Goal: Information Seeking & Learning: Learn about a topic

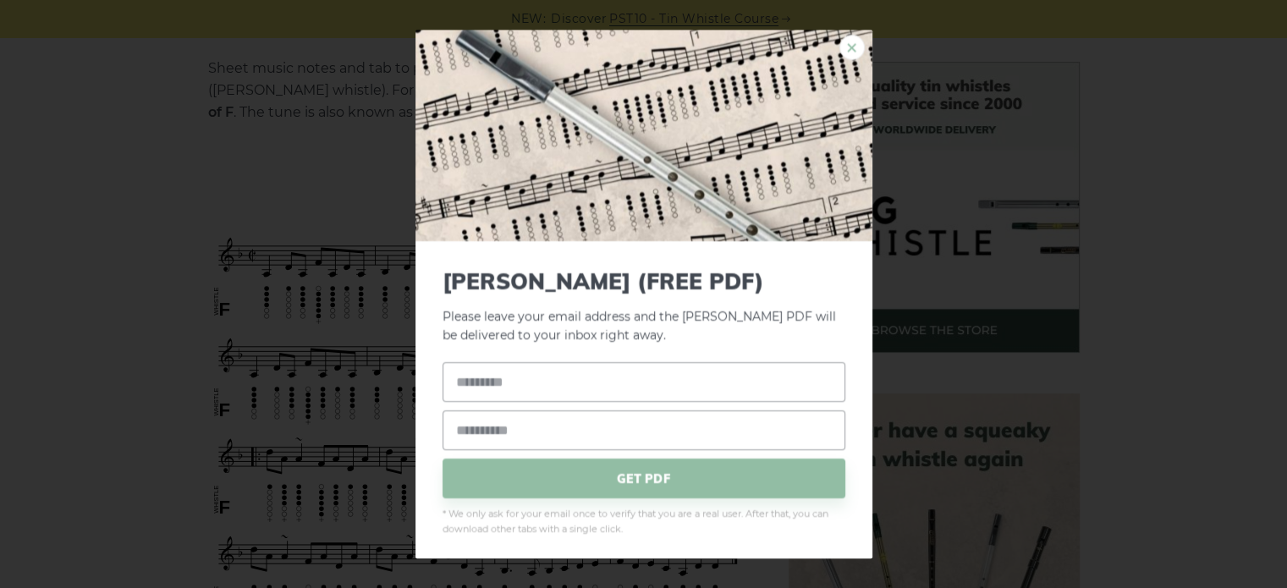
click at [850, 48] on link "×" at bounding box center [852, 47] width 25 height 25
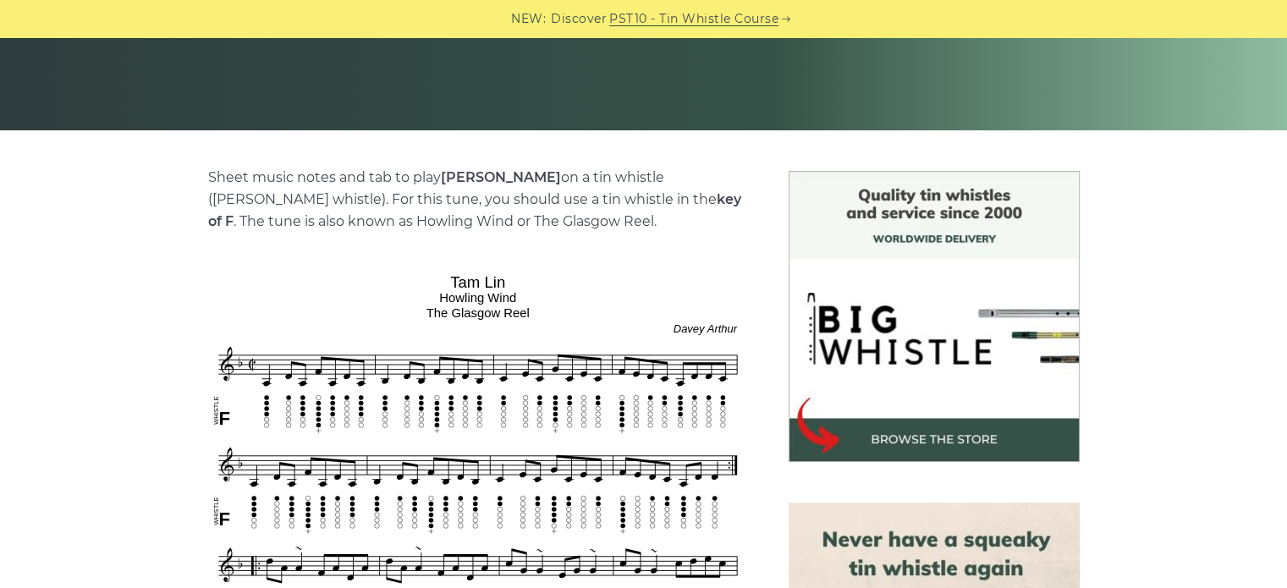
scroll to position [169, 0]
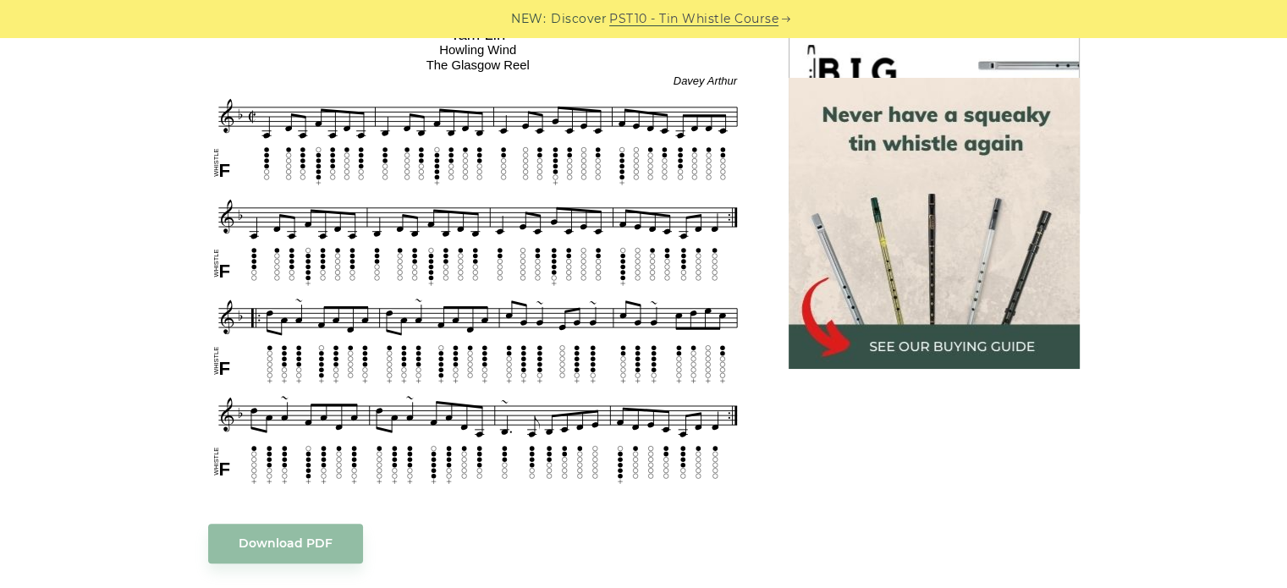
scroll to position [846, 0]
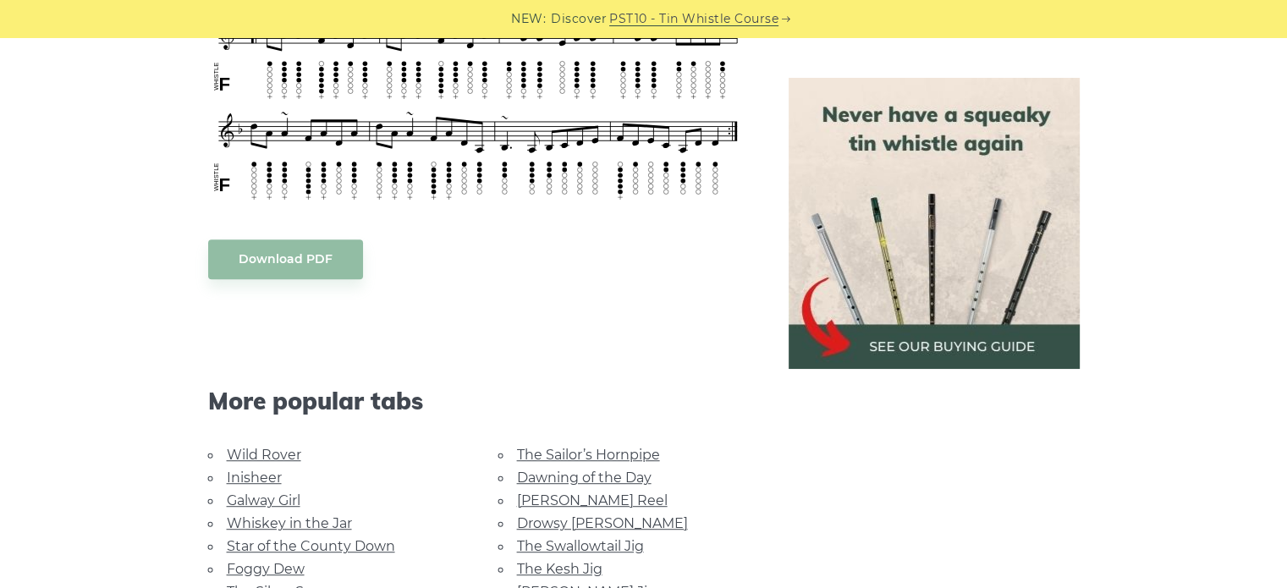
click at [315, 262] on body "NEW: Discover PST10 - Tin Whistle Course Lessons Fingering Charts Tabs & Notes …" at bounding box center [643, 490] width 1287 height 2673
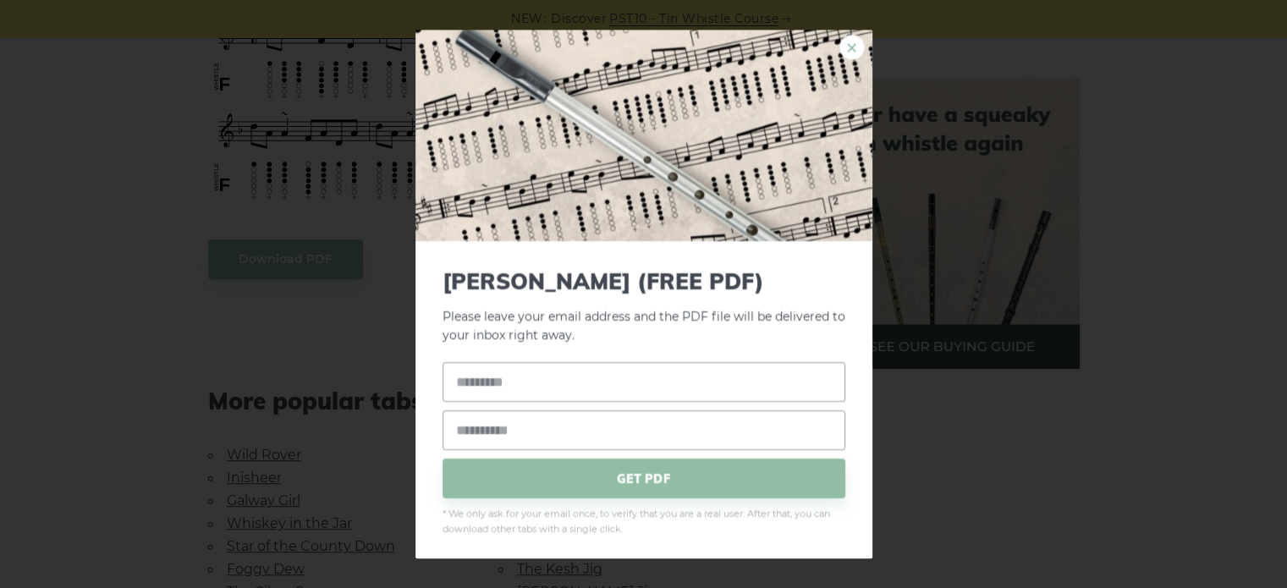
click at [840, 54] on link "×" at bounding box center [852, 47] width 25 height 25
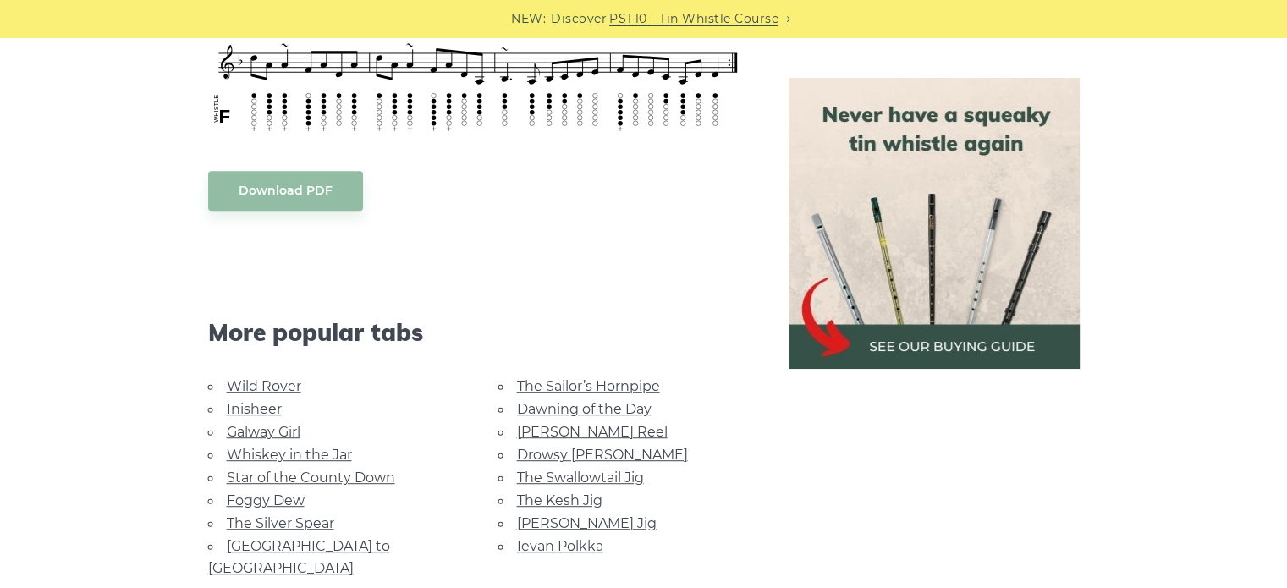
scroll to position [1016, 0]
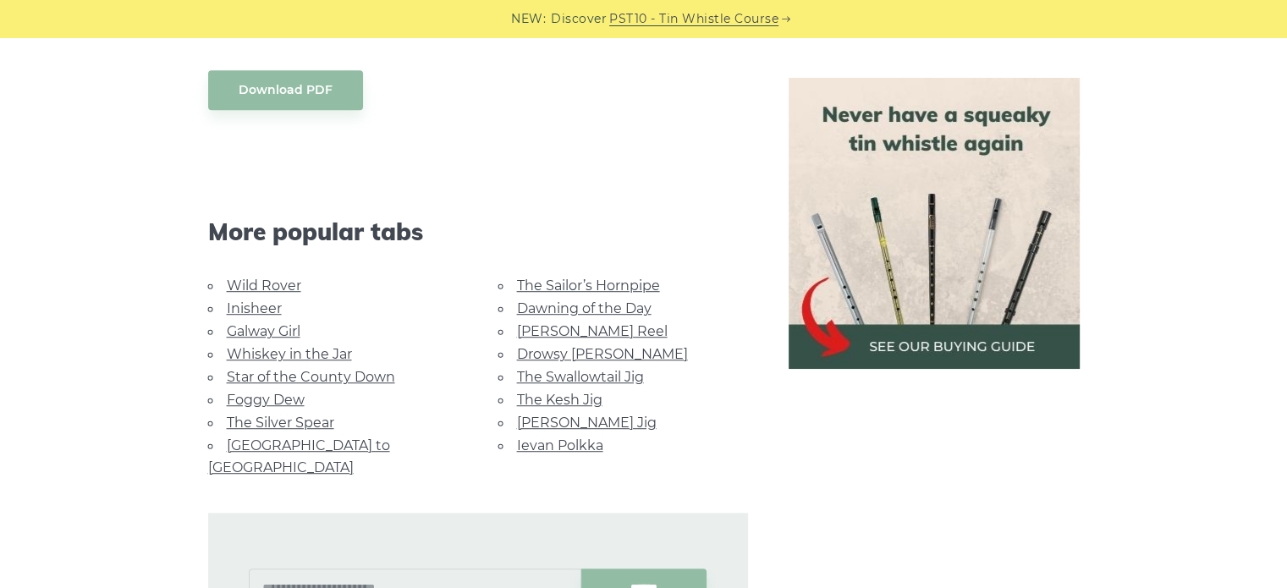
click at [287, 392] on link "Foggy Dew" at bounding box center [266, 400] width 78 height 16
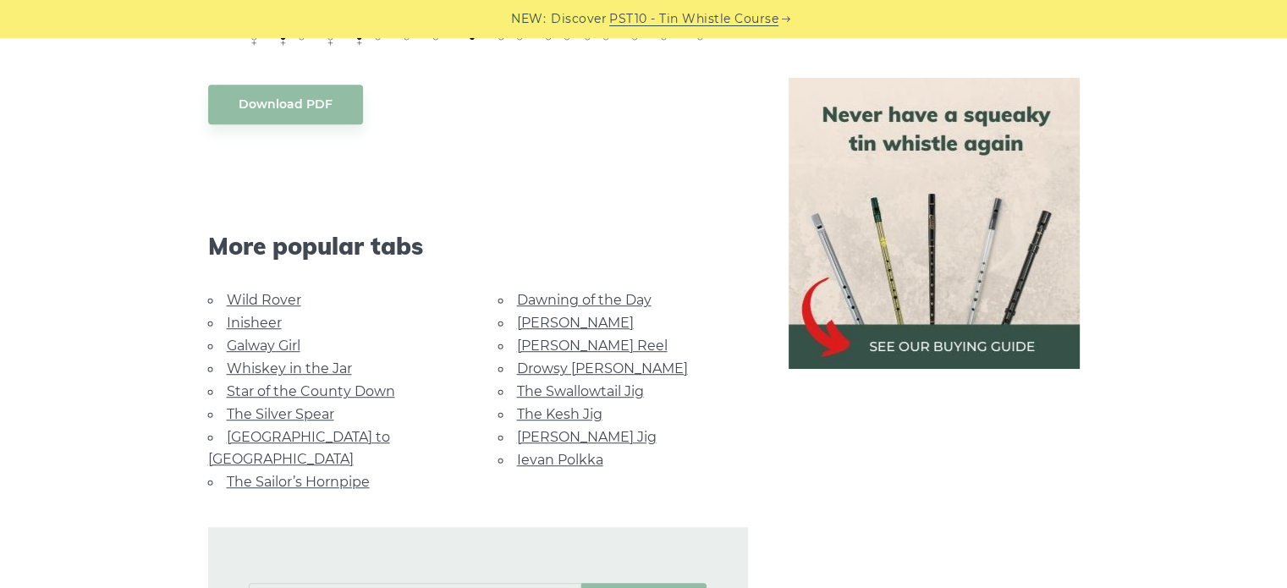
scroll to position [1016, 0]
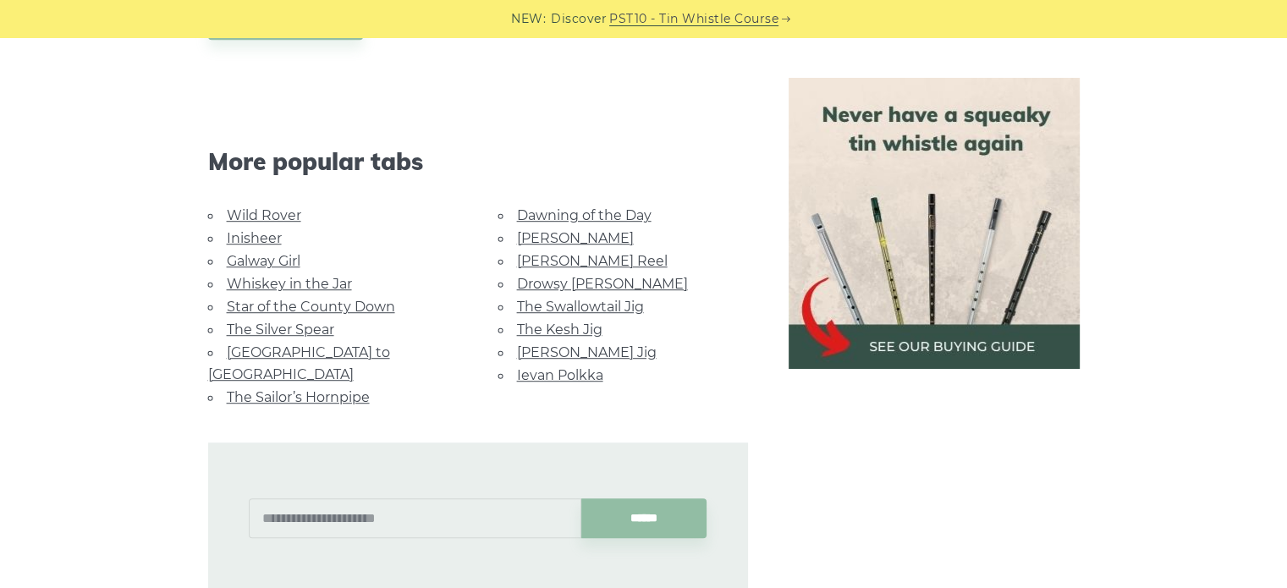
click at [571, 344] on link "[PERSON_NAME] Jig" at bounding box center [587, 352] width 140 height 16
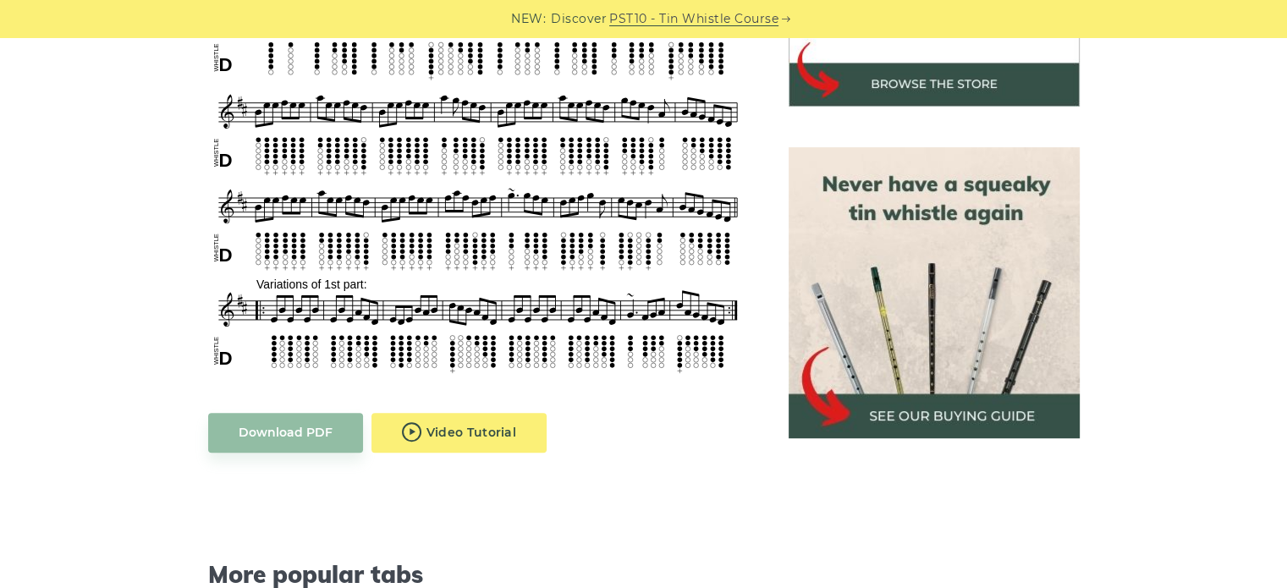
scroll to position [677, 0]
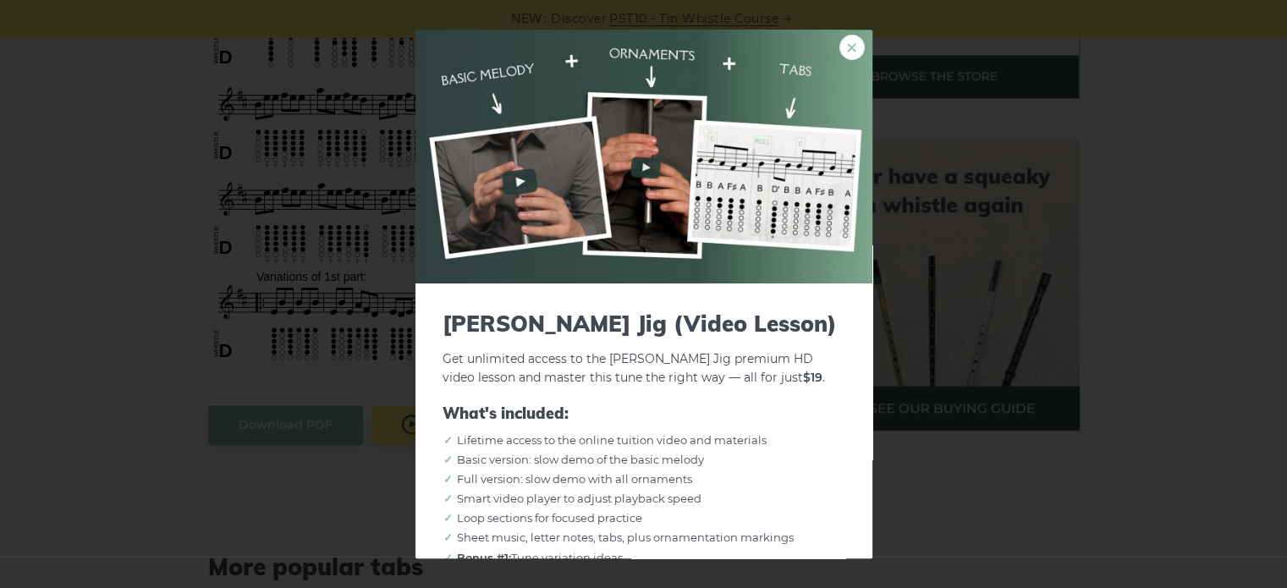
click at [840, 50] on link "×" at bounding box center [852, 47] width 25 height 25
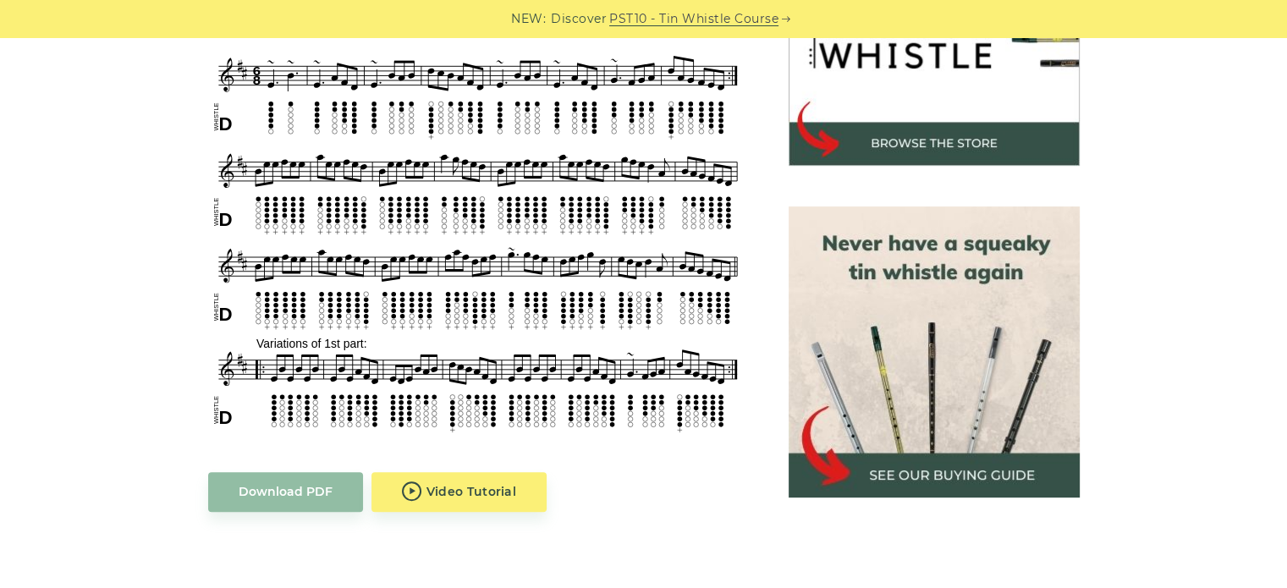
scroll to position [508, 0]
